Goal: Task Accomplishment & Management: Complete application form

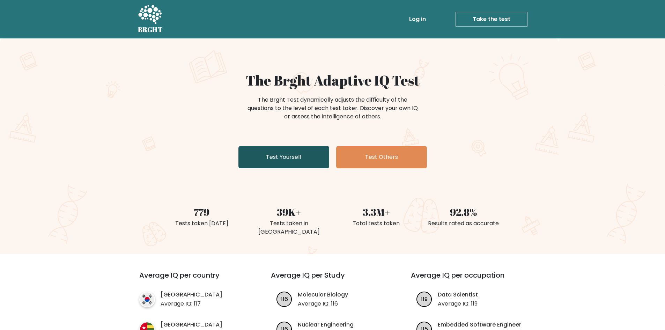
click at [309, 158] on link "Test Yourself" at bounding box center [283, 157] width 91 height 22
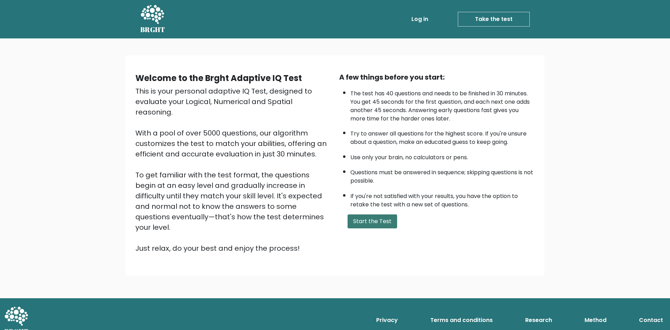
click at [378, 224] on button "Start the Test" at bounding box center [373, 221] width 50 height 14
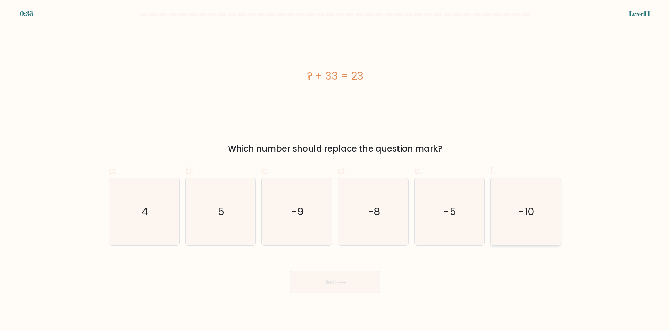
click at [539, 217] on icon "-10" at bounding box center [525, 211] width 67 height 67
click at [335, 170] on input "f. -10" at bounding box center [335, 167] width 0 height 5
radio input "true"
click at [329, 285] on button "Next" at bounding box center [335, 282] width 91 height 22
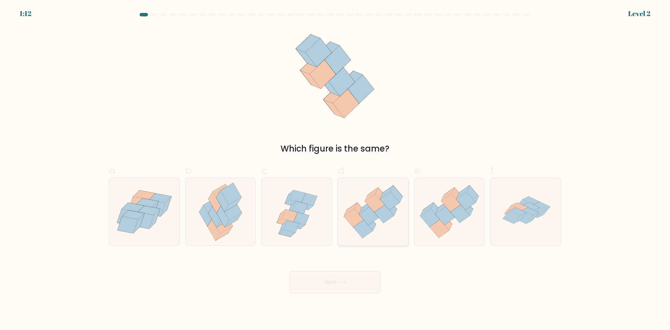
click at [371, 221] on icon at bounding box center [369, 216] width 20 height 18
click at [335, 170] on input "d." at bounding box center [335, 167] width 0 height 5
radio input "true"
click at [332, 281] on button "Next" at bounding box center [335, 282] width 91 height 22
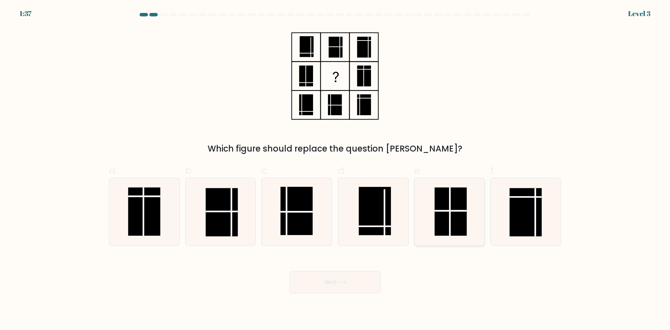
click at [450, 215] on line at bounding box center [450, 211] width 0 height 48
click at [335, 170] on input "e." at bounding box center [335, 167] width 0 height 5
radio input "true"
click at [346, 282] on icon at bounding box center [341, 282] width 9 height 4
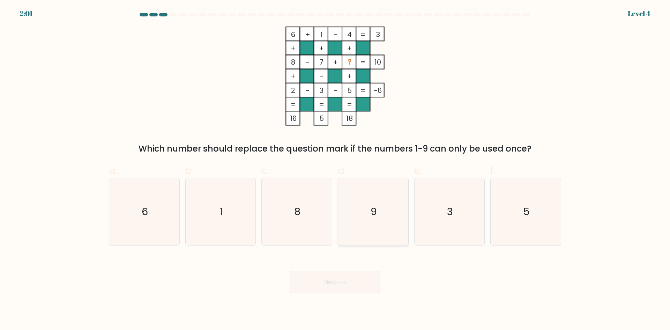
click at [380, 209] on icon "9" at bounding box center [373, 211] width 67 height 67
click at [335, 170] on input "d. 9" at bounding box center [335, 167] width 0 height 5
radio input "true"
click at [329, 283] on button "Next" at bounding box center [335, 282] width 91 height 22
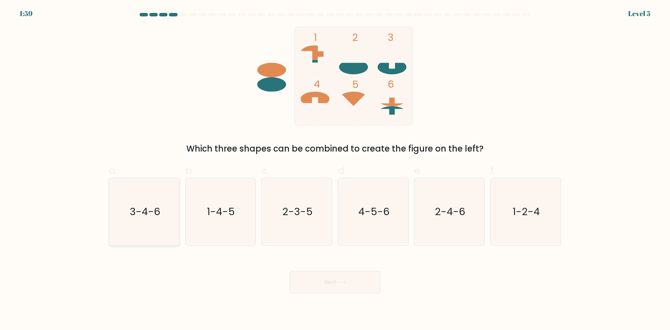
click at [148, 217] on text "3-4-6" at bounding box center [145, 212] width 30 height 14
click at [335, 170] on input "a. 3-4-6" at bounding box center [335, 167] width 0 height 5
radio input "true"
click at [333, 280] on button "Next" at bounding box center [335, 282] width 91 height 22
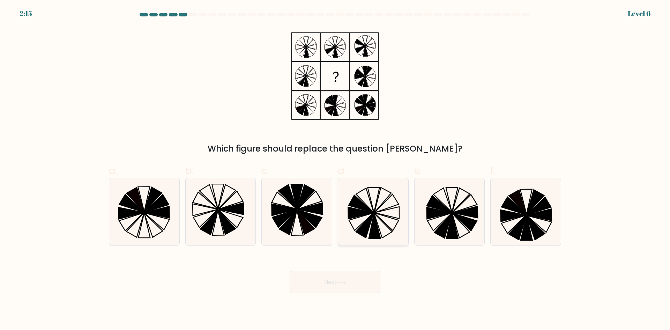
click at [359, 204] on icon at bounding box center [361, 203] width 24 height 17
click at [335, 170] on input "d." at bounding box center [335, 167] width 0 height 5
radio input "true"
click at [343, 270] on div "Next" at bounding box center [335, 273] width 461 height 39
click at [349, 280] on button "Next" at bounding box center [335, 282] width 91 height 22
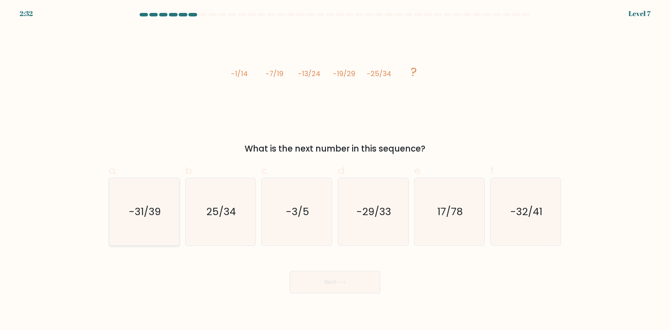
click at [162, 217] on icon "-31/39" at bounding box center [144, 211] width 67 height 67
click at [335, 170] on input "a. -31/39" at bounding box center [335, 167] width 0 height 5
radio input "true"
click at [351, 277] on button "Next" at bounding box center [335, 282] width 91 height 22
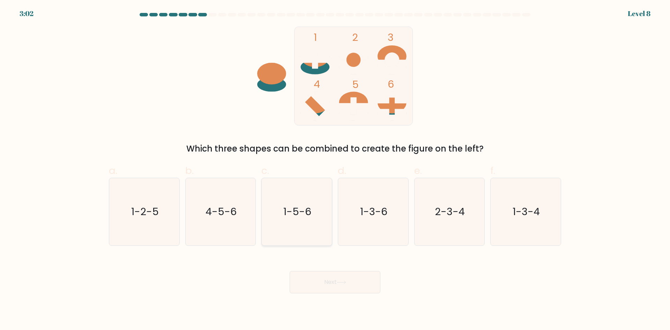
click at [299, 217] on text "1-5-6" at bounding box center [298, 212] width 28 height 14
click at [335, 170] on input "c. 1-5-6" at bounding box center [335, 167] width 0 height 5
radio input "true"
click at [359, 275] on button "Next" at bounding box center [335, 282] width 91 height 22
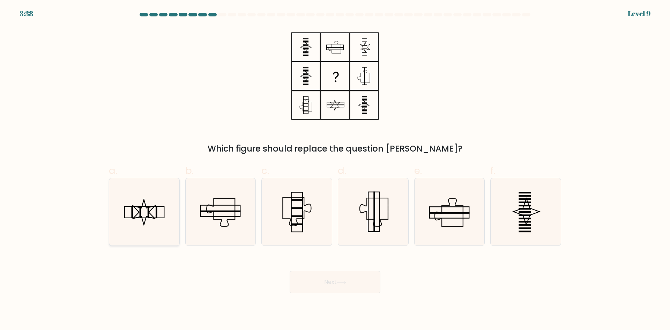
click at [140, 210] on rect at bounding box center [140, 212] width 2 height 12
click at [335, 170] on input "a." at bounding box center [335, 167] width 0 height 5
radio input "true"
click at [141, 210] on rect at bounding box center [141, 212] width 2 height 12
click at [335, 170] on input "a." at bounding box center [335, 167] width 0 height 5
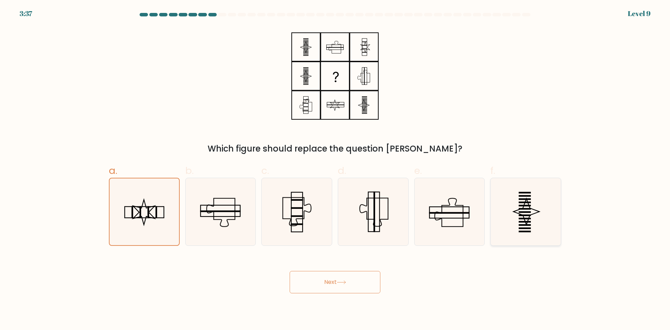
click at [515, 218] on icon at bounding box center [525, 211] width 67 height 67
click at [335, 170] on input "f." at bounding box center [335, 167] width 0 height 5
radio input "true"
click at [143, 210] on icon at bounding box center [144, 211] width 67 height 67
click at [335, 170] on input "a." at bounding box center [335, 167] width 0 height 5
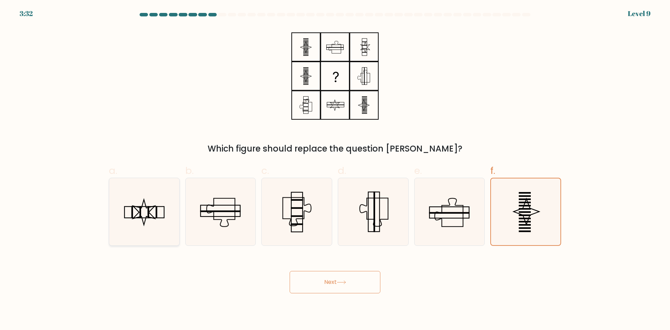
radio input "true"
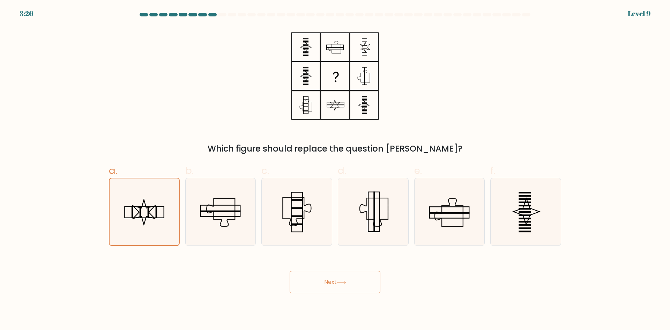
click at [344, 282] on icon at bounding box center [341, 282] width 8 height 3
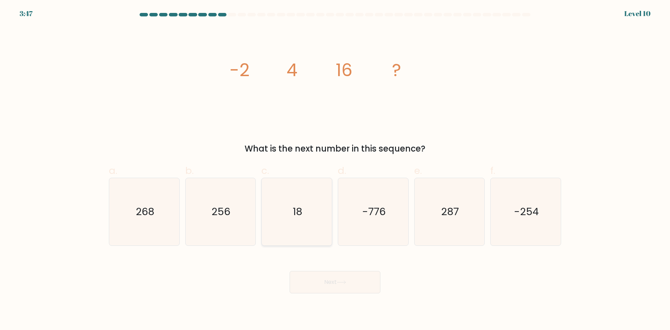
click at [305, 211] on icon "18" at bounding box center [296, 211] width 67 height 67
click at [335, 170] on input "c. 18" at bounding box center [335, 167] width 0 height 5
radio input "true"
click at [348, 277] on button "Next" at bounding box center [335, 282] width 91 height 22
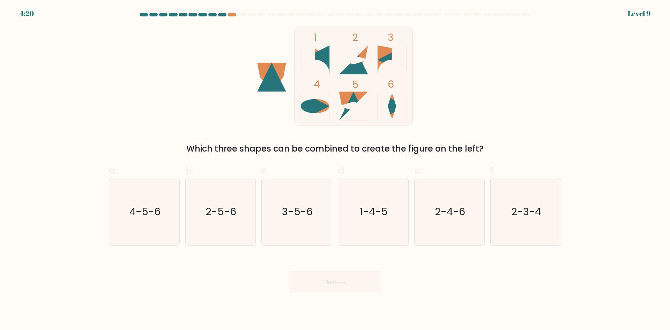
drag, startPoint x: 534, startPoint y: 147, endPoint x: 525, endPoint y: 172, distance: 27.2
click at [532, 157] on form at bounding box center [335, 153] width 670 height 280
